Goal: Transaction & Acquisition: Purchase product/service

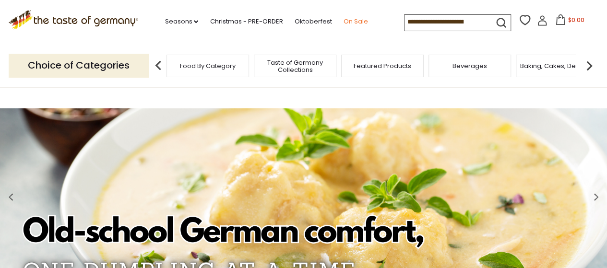
click at [353, 24] on link "On Sale" at bounding box center [355, 21] width 24 height 11
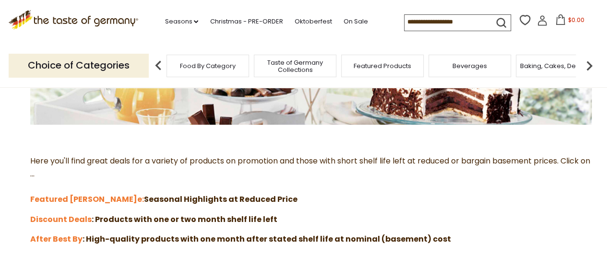
scroll to position [240, 0]
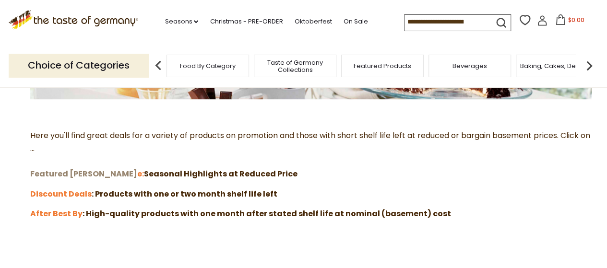
click at [62, 171] on strong "Featured [PERSON_NAME]" at bounding box center [83, 173] width 107 height 11
click at [53, 192] on strong "Discount Deals" at bounding box center [60, 194] width 61 height 11
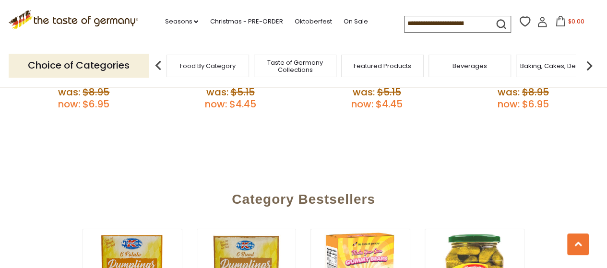
scroll to position [480, 0]
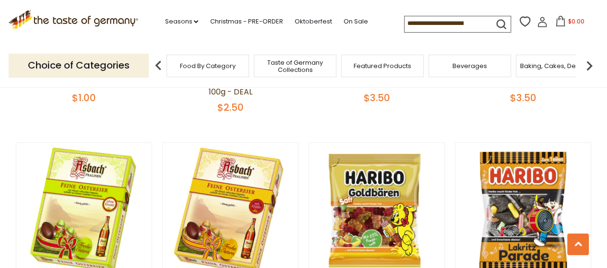
scroll to position [2207, 0]
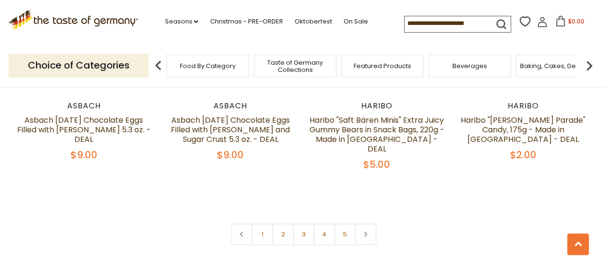
click at [287, 224] on link "2" at bounding box center [283, 235] width 22 height 22
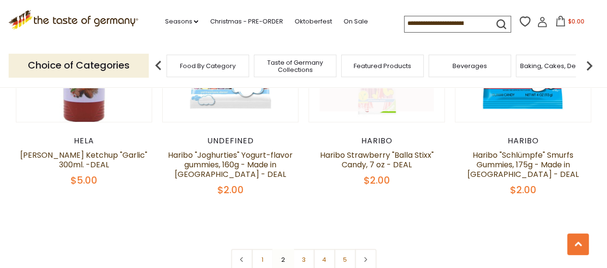
scroll to position [2309, 0]
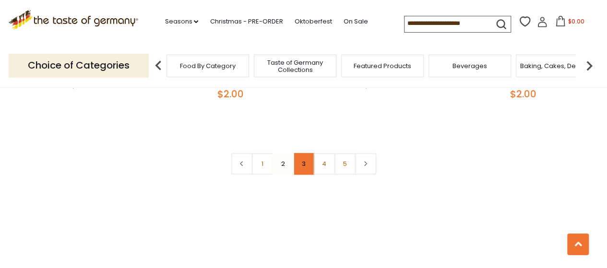
drag, startPoint x: 299, startPoint y: 136, endPoint x: 340, endPoint y: 124, distance: 42.5
click at [300, 153] on link "3" at bounding box center [304, 164] width 22 height 22
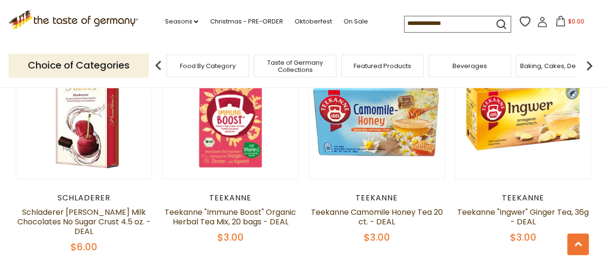
scroll to position [2261, 0]
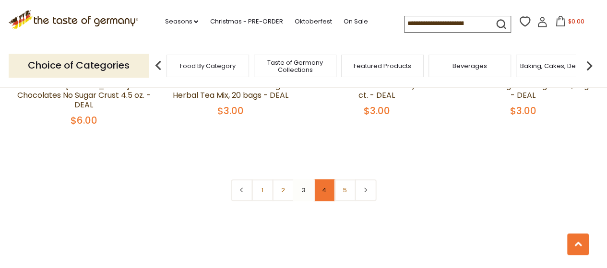
click at [322, 179] on link "4" at bounding box center [324, 190] width 22 height 22
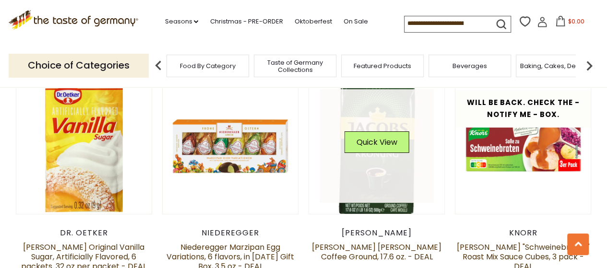
scroll to position [1829, 0]
